Goal: Information Seeking & Learning: Learn about a topic

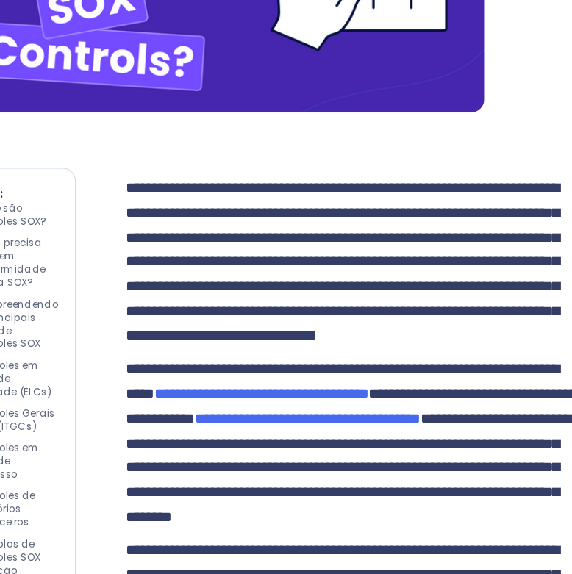
scroll to position [645, 1]
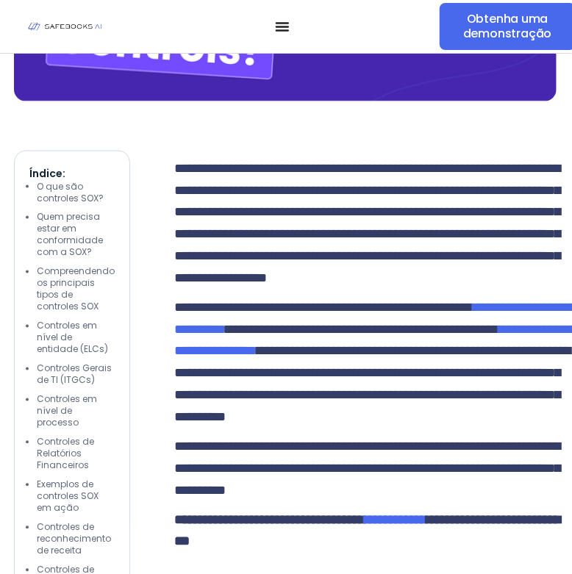
drag, startPoint x: 420, startPoint y: 0, endPoint x: 217, endPoint y: 292, distance: 355.5
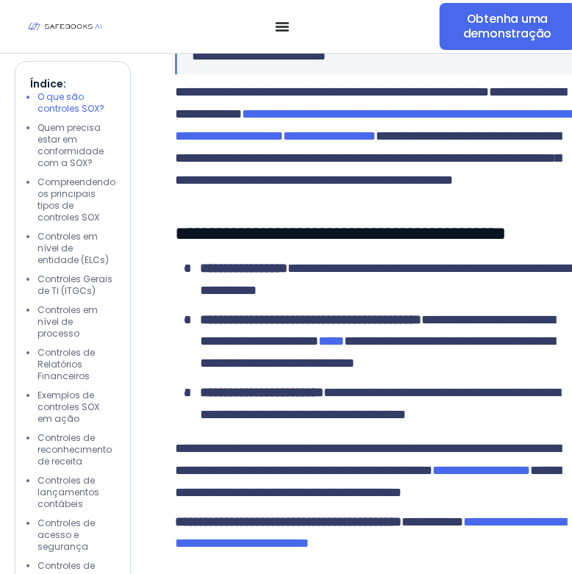
scroll to position [1403, 0]
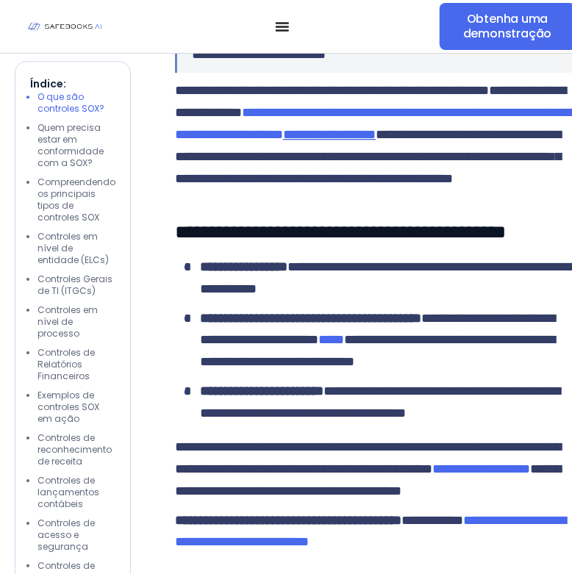
click at [301, 141] on font "**********" at bounding box center [329, 134] width 93 height 13
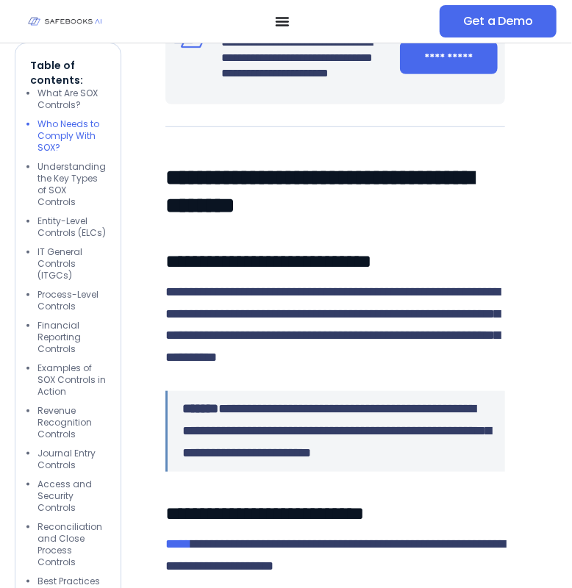
scroll to position [1915, 0]
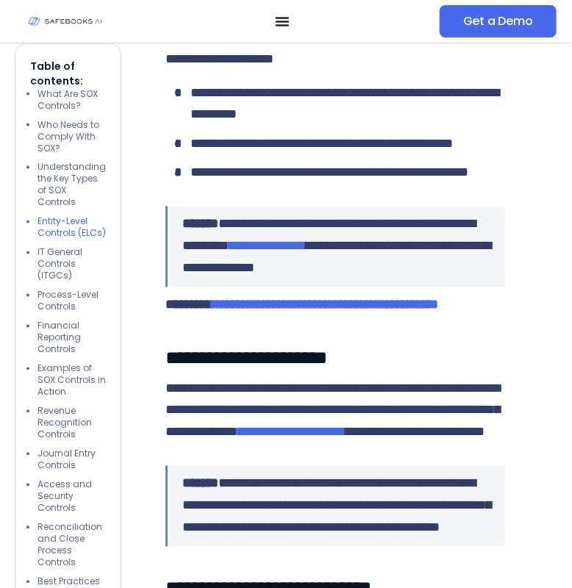
scroll to position [2424, 0]
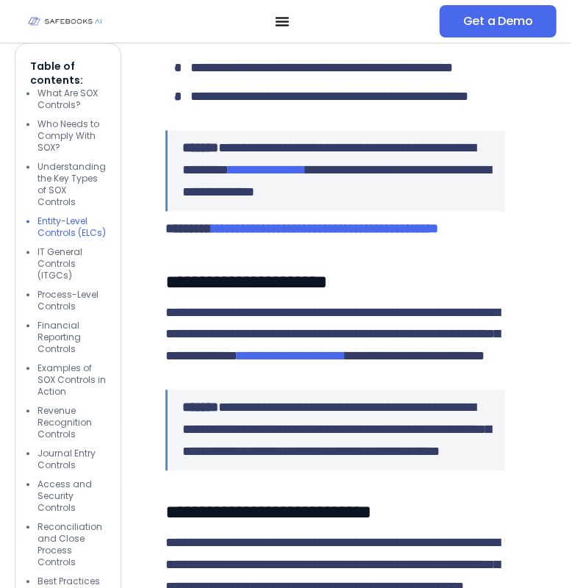
scroll to position [2501, 0]
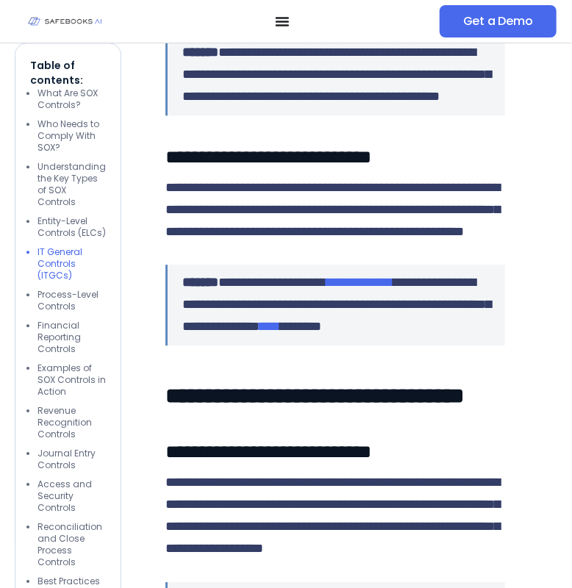
scroll to position [2854, 0]
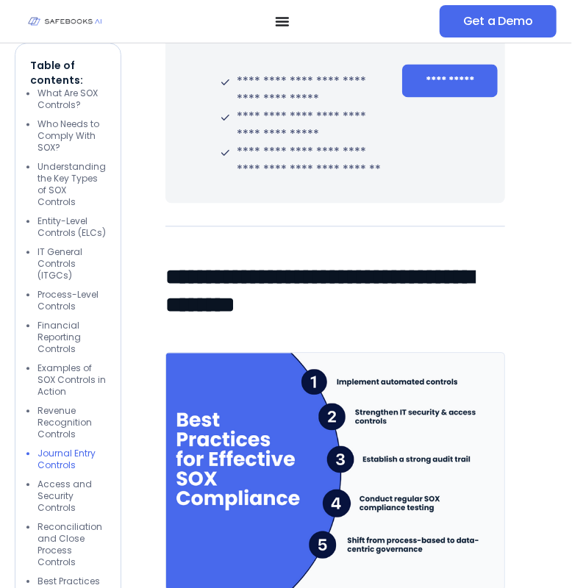
scroll to position [4370, 0]
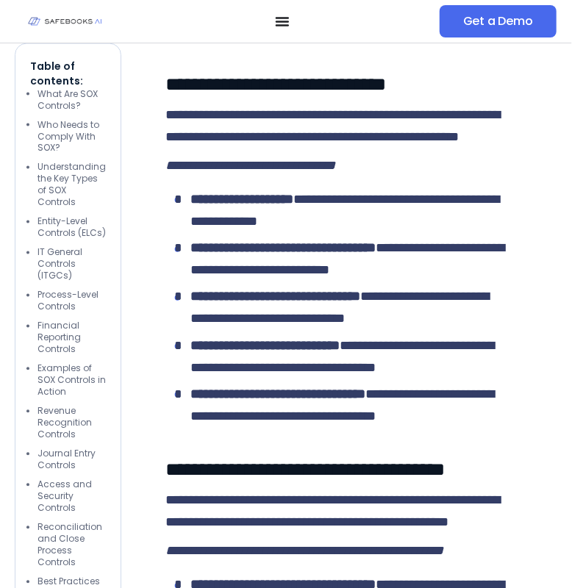
scroll to position [5861, 0]
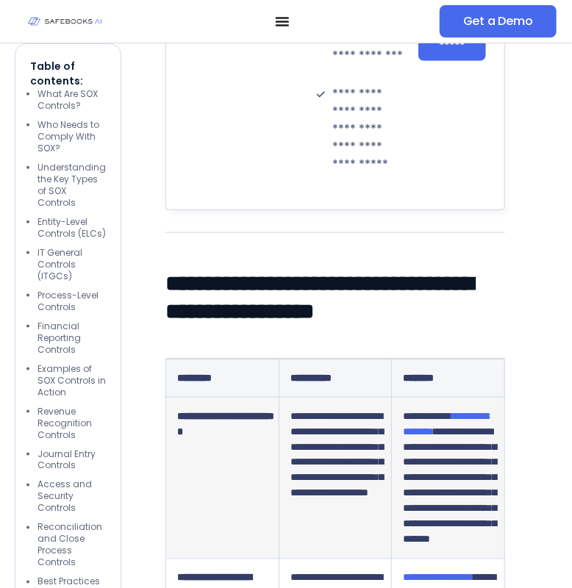
scroll to position [7263, 0]
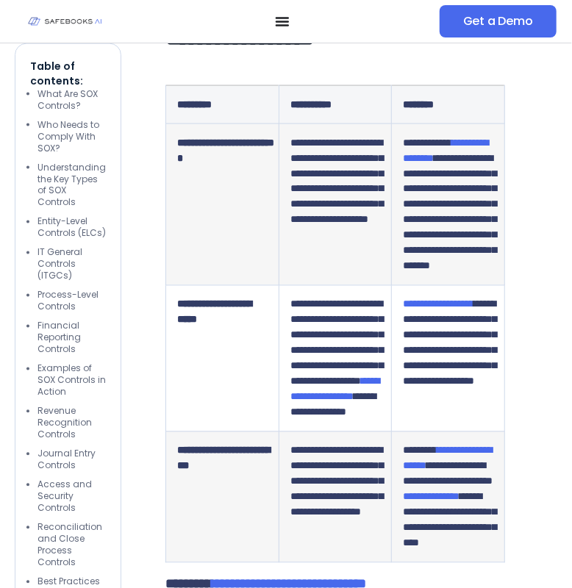
scroll to position [7536, 0]
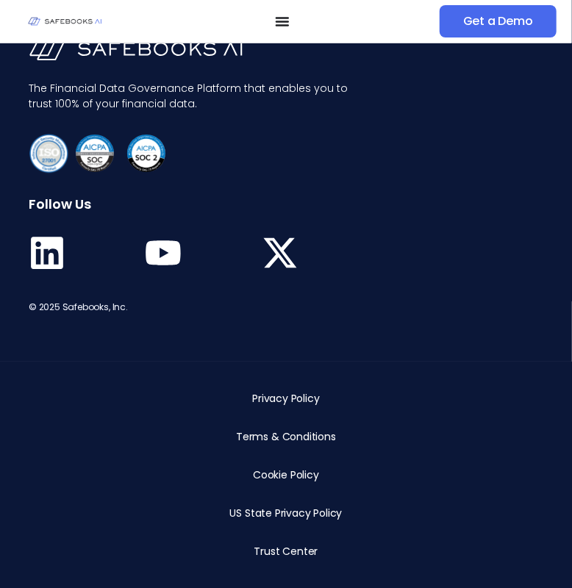
scroll to position [10270, 0]
